Goal: Information Seeking & Learning: Learn about a topic

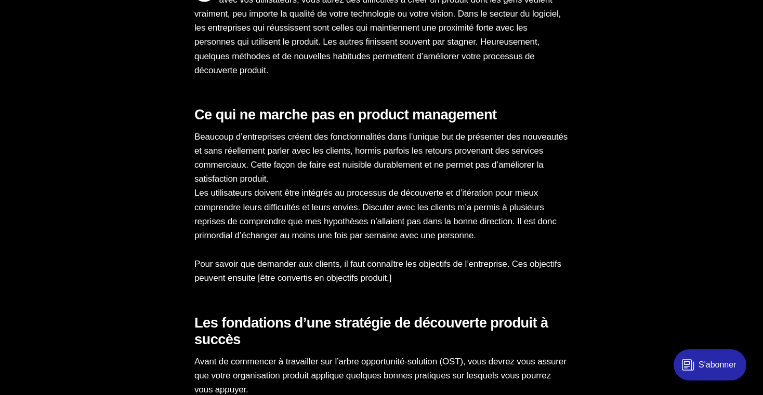
scroll to position [719, 0]
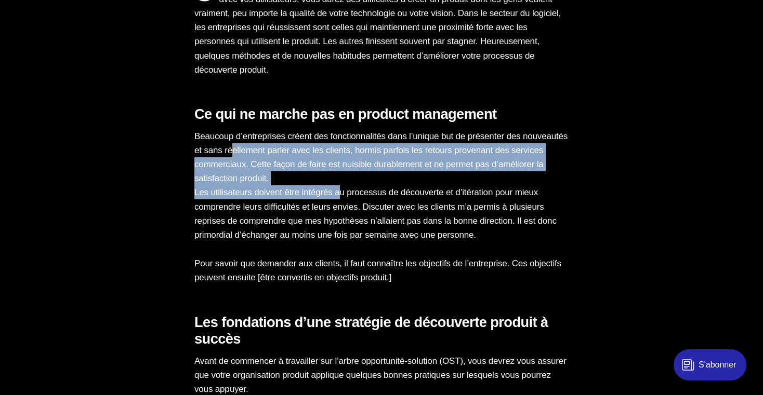
drag, startPoint x: 285, startPoint y: 155, endPoint x: 350, endPoint y: 189, distance: 73.5
click at [350, 189] on p "Beaucoup d’entreprises créent des fonctionnalités dans l’unique but de présente…" at bounding box center [381, 185] width 374 height 113
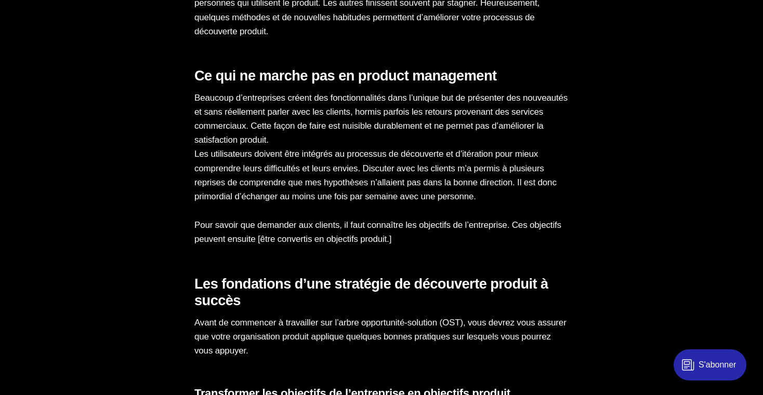
scroll to position [759, 0]
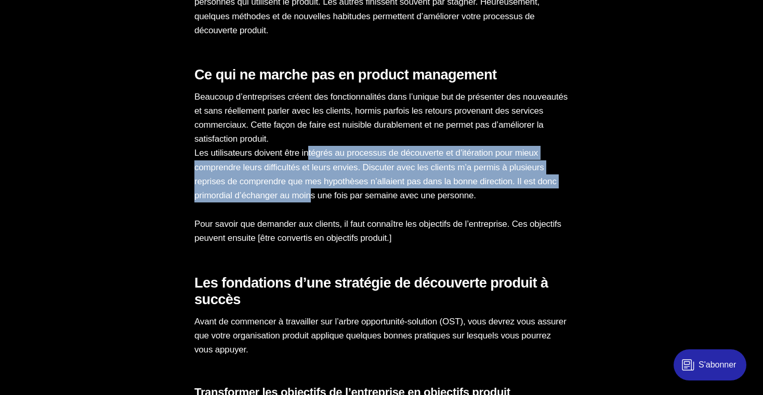
drag, startPoint x: 315, startPoint y: 156, endPoint x: 339, endPoint y: 191, distance: 41.9
click at [339, 191] on p "Beaucoup d’entreprises créent des fonctionnalités dans l’unique but de présente…" at bounding box center [381, 146] width 374 height 113
click at [338, 190] on p "Beaucoup d’entreprises créent des fonctionnalités dans l’unique but de présente…" at bounding box center [381, 146] width 374 height 113
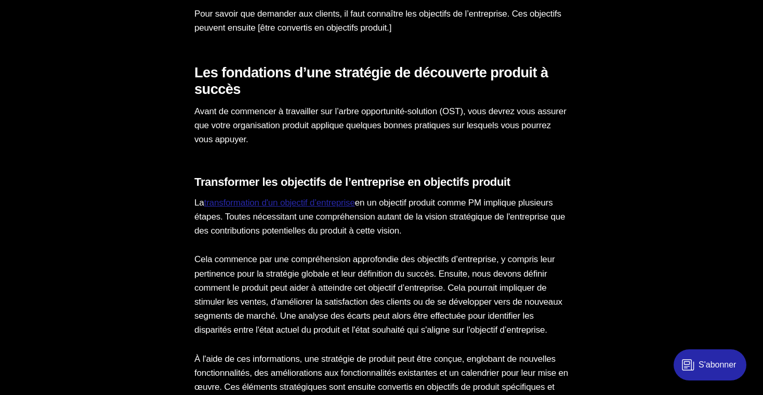
scroll to position [971, 0]
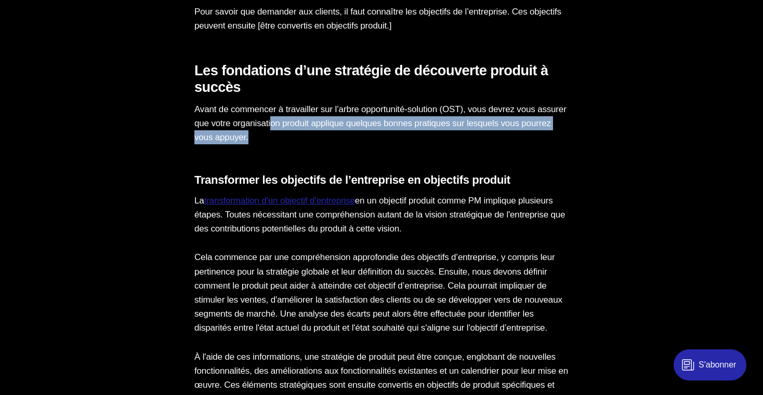
drag, startPoint x: 310, startPoint y: 118, endPoint x: 326, endPoint y: 140, distance: 27.4
click at [326, 140] on p "Avant de commencer à travailler sur l’arbre opportunité-solution (OST), vous de…" at bounding box center [381, 123] width 374 height 43
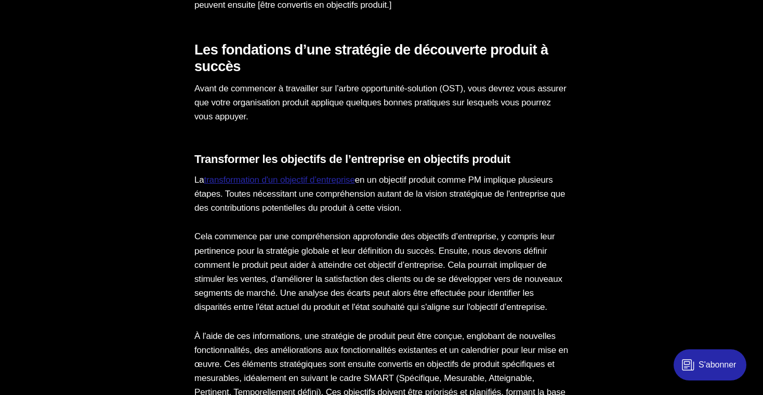
scroll to position [993, 0]
click at [316, 156] on h3 "Transformer les objectifs de l’entreprise en objectifs produit" at bounding box center [381, 159] width 374 height 14
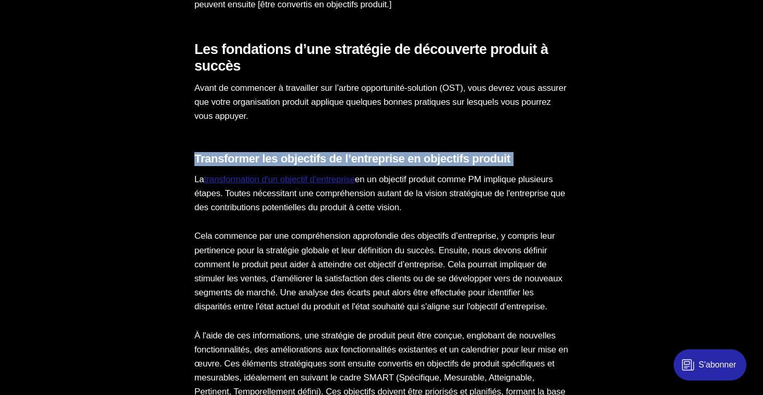
click at [316, 156] on h3 "Transformer les objectifs de l’entreprise en objectifs produit" at bounding box center [381, 159] width 374 height 14
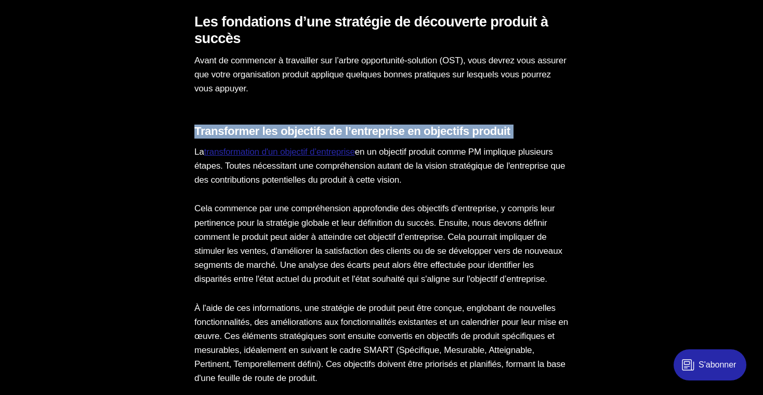
scroll to position [1038, 0]
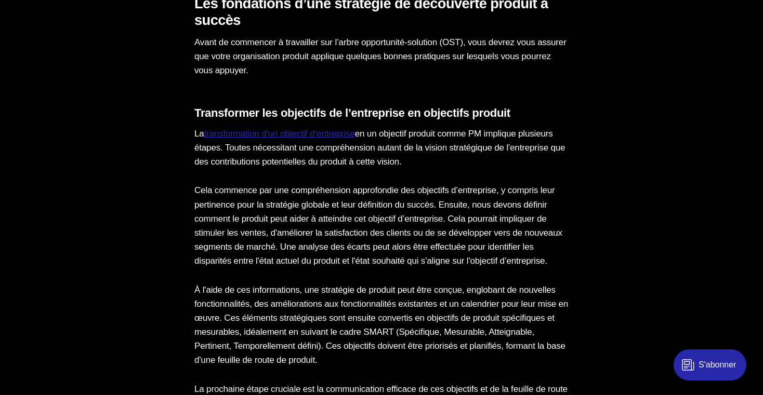
click at [316, 156] on p "La transformation d'un objectif d’entreprise en un objectif produit comme PM im…" at bounding box center [381, 148] width 374 height 43
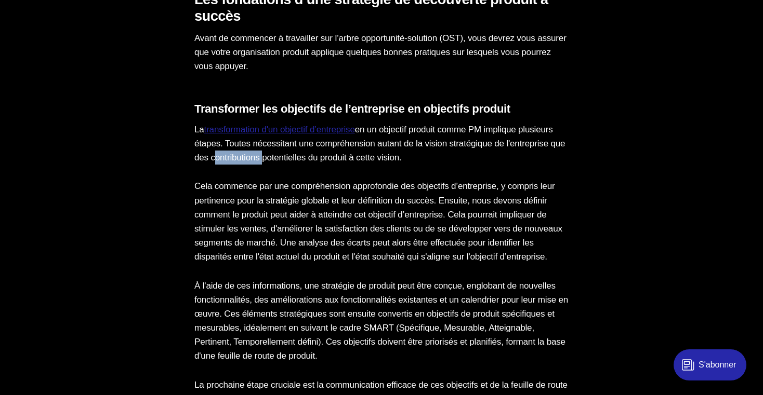
scroll to position [1043, 0]
click at [341, 133] on link "transformation d'un objectif d’entreprise" at bounding box center [279, 129] width 151 height 10
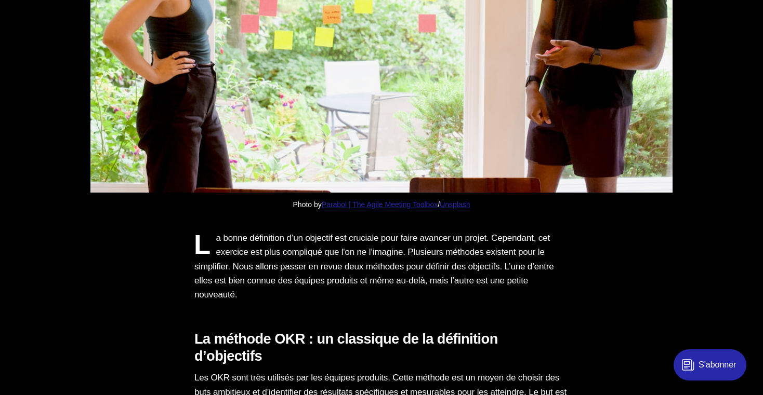
scroll to position [439, 0]
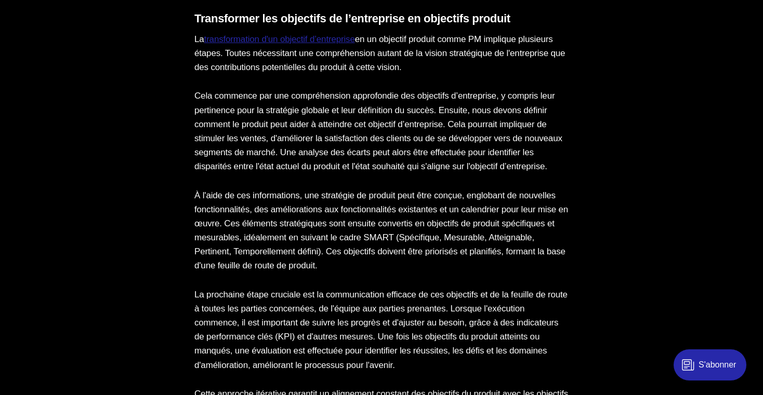
scroll to position [1135, 0]
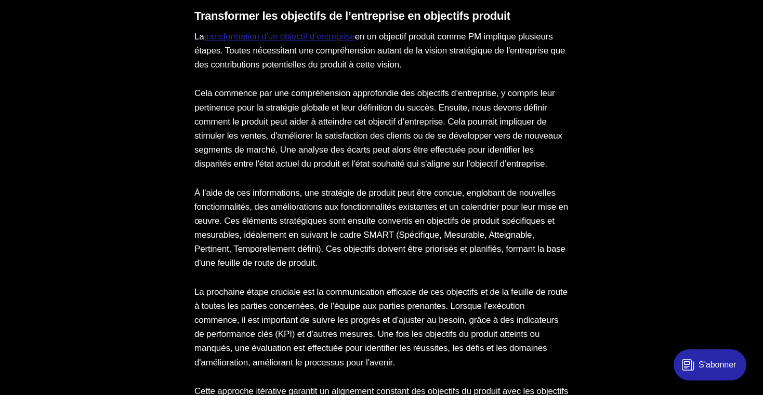
click at [257, 100] on p "Cela commence par une compréhension approfondie des objectifs d’entreprise, y c…" at bounding box center [381, 128] width 374 height 85
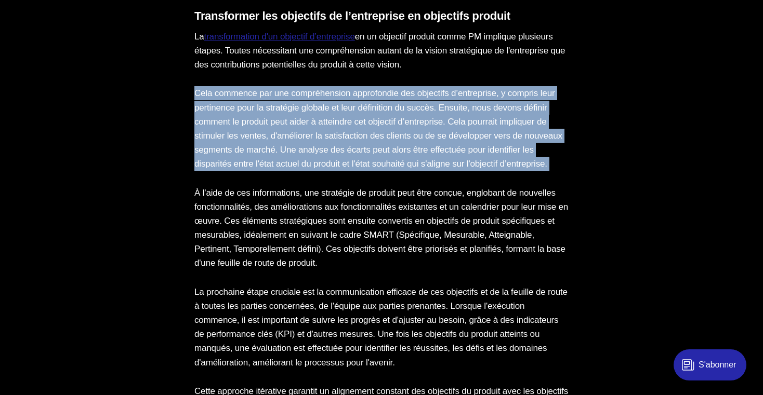
click at [257, 100] on p "Cela commence par une compréhension approfondie des objectifs d’entreprise, y c…" at bounding box center [381, 128] width 374 height 85
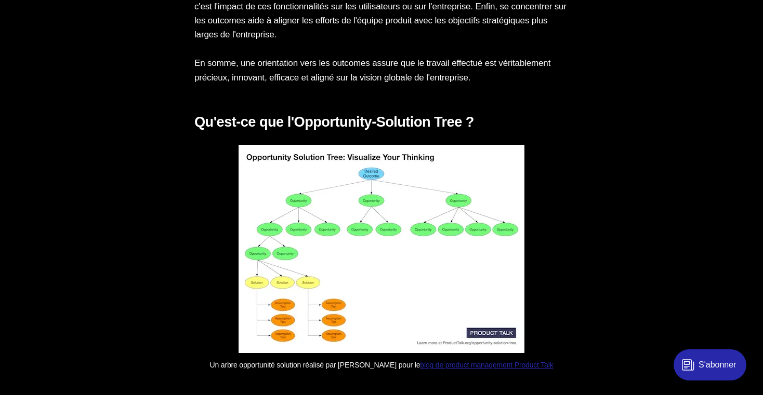
scroll to position [1851, 0]
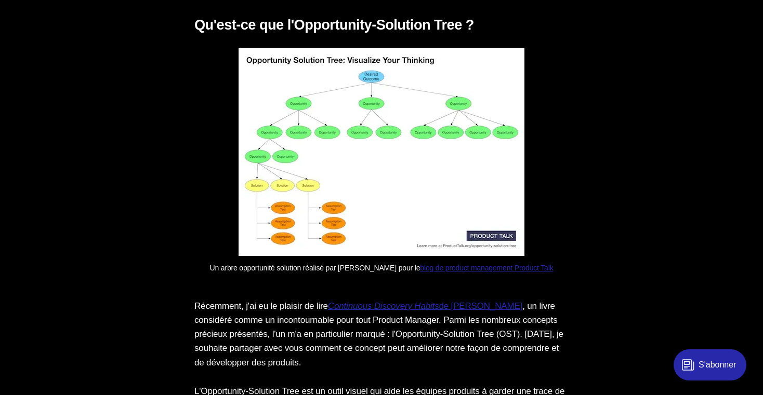
click at [418, 158] on img at bounding box center [382, 152] width 286 height 208
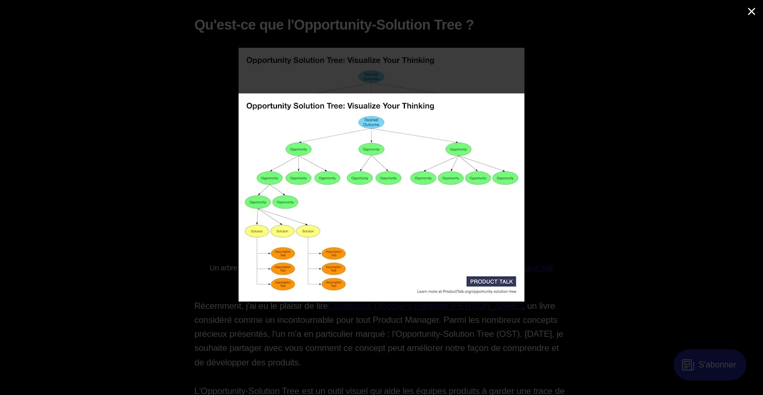
click at [575, 176] on div at bounding box center [466, 211] width 455 height 235
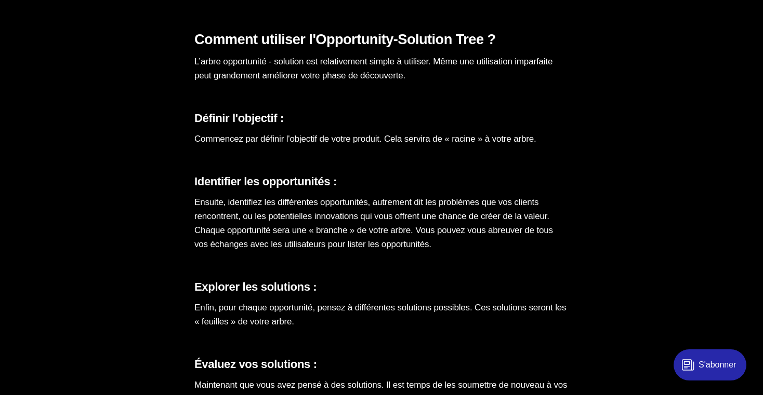
scroll to position [2763, 0]
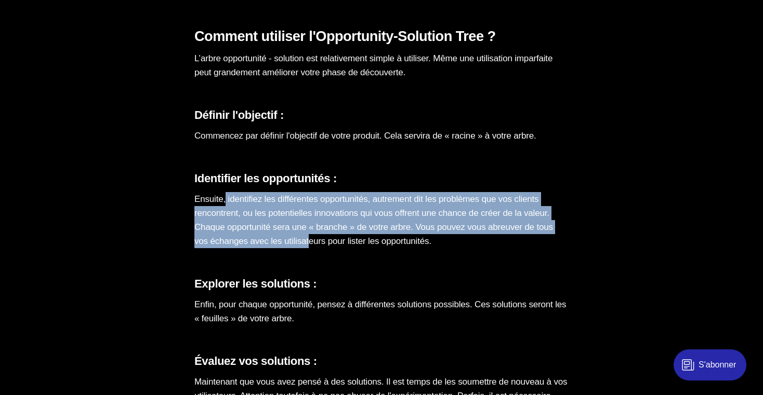
drag, startPoint x: 226, startPoint y: 215, endPoint x: 393, endPoint y: 265, distance: 174.0
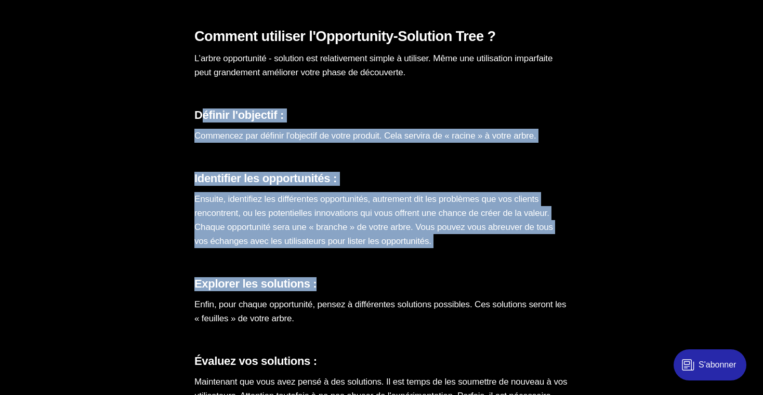
drag, startPoint x: 200, startPoint y: 130, endPoint x: 360, endPoint y: 301, distance: 234.6
click at [360, 292] on h3 "Explorer les solutions :" at bounding box center [381, 284] width 374 height 14
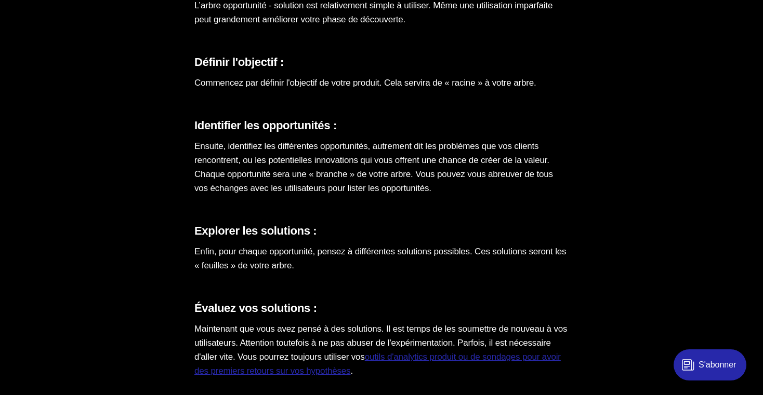
scroll to position [2819, 0]
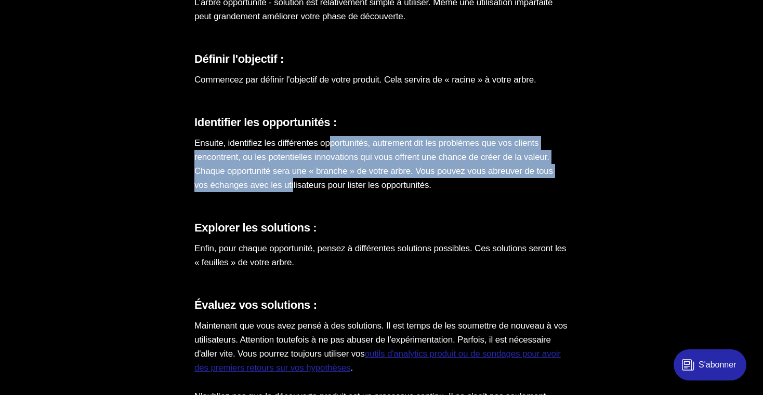
drag, startPoint x: 338, startPoint y: 158, endPoint x: 372, endPoint y: 199, distance: 52.8
click at [372, 193] on p "Ensuite, identifiez les différentes opportunités, autrement dit les problèmes q…" at bounding box center [381, 164] width 374 height 57
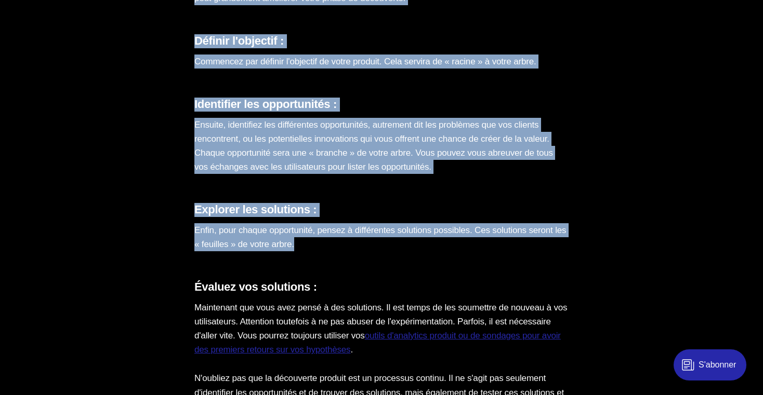
scroll to position [2743, 0]
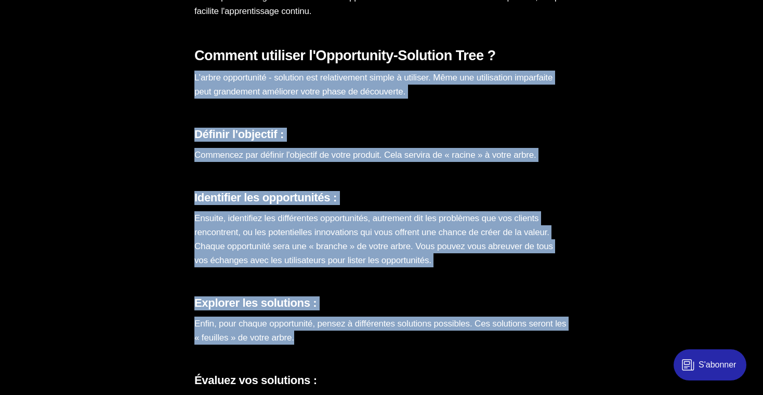
drag, startPoint x: 347, startPoint y: 226, endPoint x: 162, endPoint y: 84, distance: 232.8
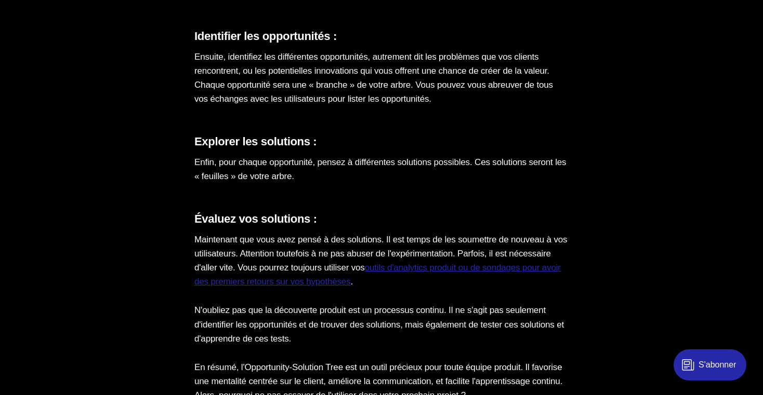
scroll to position [2908, 0]
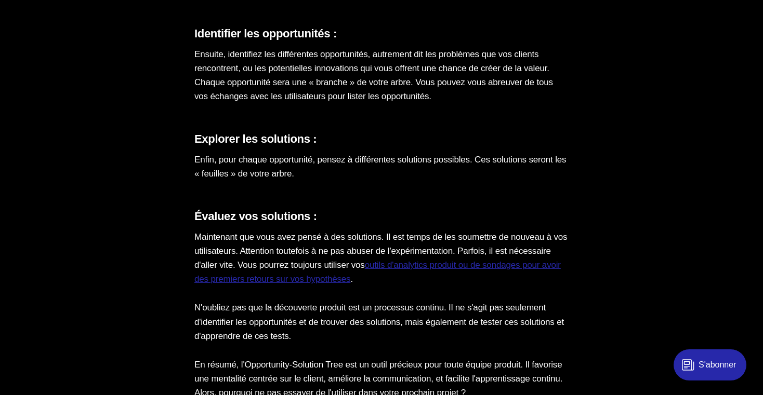
click at [254, 178] on p "Enfin, pour chaque opportunité, pensez à différentes solutions possibles. Ces s…" at bounding box center [381, 167] width 374 height 28
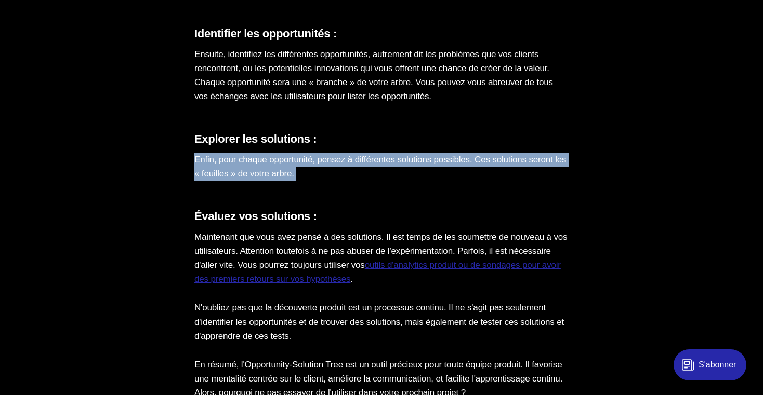
click at [254, 178] on p "Enfin, pour chaque opportunité, pensez à différentes solutions possibles. Ces s…" at bounding box center [381, 167] width 374 height 28
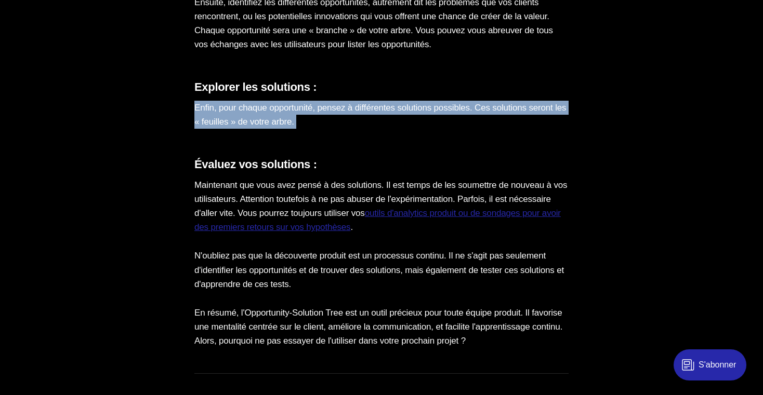
scroll to position [2962, 0]
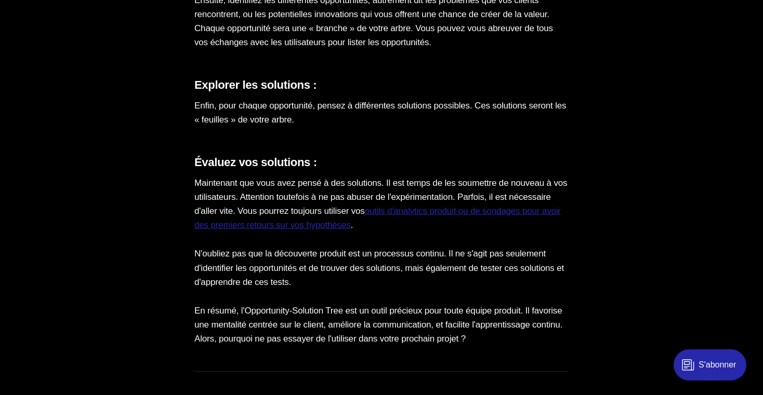
click at [287, 209] on p "Maintenant que vous avez pensé à des solutions. Il est temps de les soumettre d…" at bounding box center [381, 204] width 374 height 57
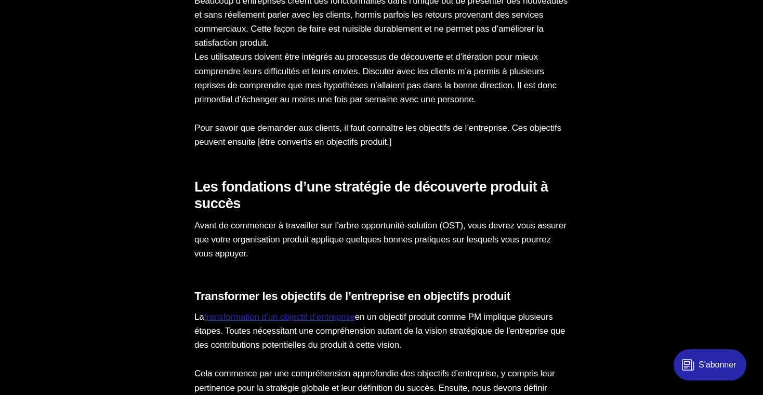
scroll to position [800, 0]
